Goal: Task Accomplishment & Management: Use online tool/utility

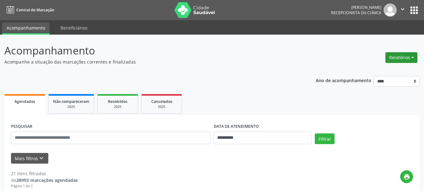
click at [410, 51] on div "Relatórios Agendamentos Procedimentos realizados" at bounding box center [402, 57] width 36 height 15
click at [408, 55] on button "Relatórios" at bounding box center [402, 57] width 32 height 11
click at [373, 71] on link "Agendamentos" at bounding box center [385, 71] width 68 height 9
select select "*"
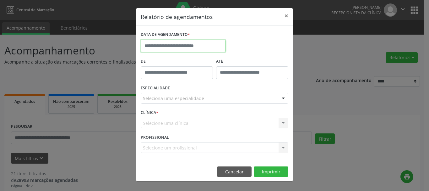
click at [192, 48] on input "text" at bounding box center [183, 46] width 85 height 13
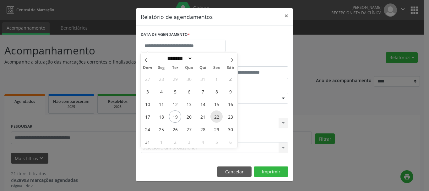
click at [215, 115] on span "22" at bounding box center [216, 116] width 12 height 12
type input "**********"
click at [215, 115] on span "22" at bounding box center [216, 116] width 12 height 12
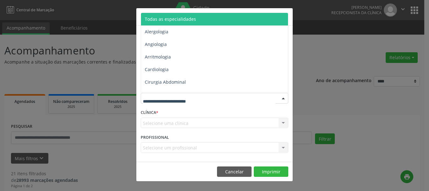
click at [209, 100] on div at bounding box center [215, 98] width 148 height 11
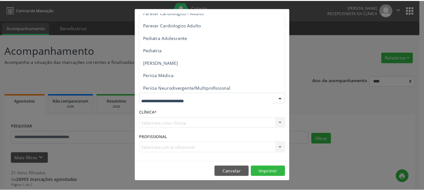
scroll to position [892, 0]
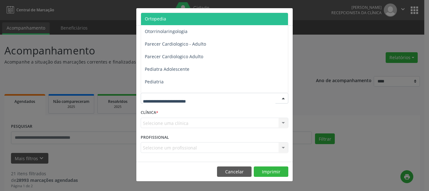
click at [158, 14] on span "Ortopedia" at bounding box center [215, 19] width 148 height 13
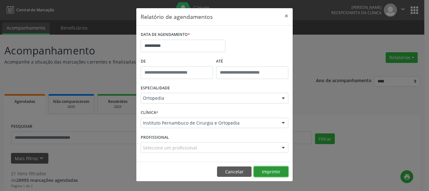
click at [265, 170] on button "Imprimir" at bounding box center [271, 171] width 35 height 11
click at [286, 16] on button "×" at bounding box center [286, 15] width 13 height 15
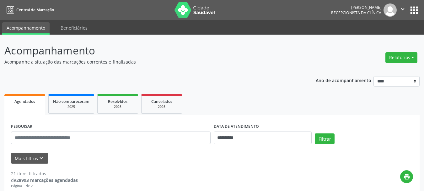
click at [404, 8] on icon "" at bounding box center [403, 9] width 7 height 7
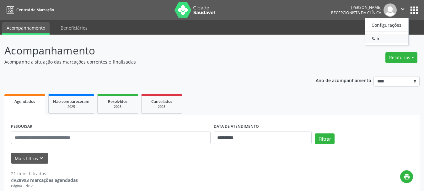
click at [373, 35] on link "Sair" at bounding box center [386, 38] width 43 height 9
